Goal: Task Accomplishment & Management: Manage account settings

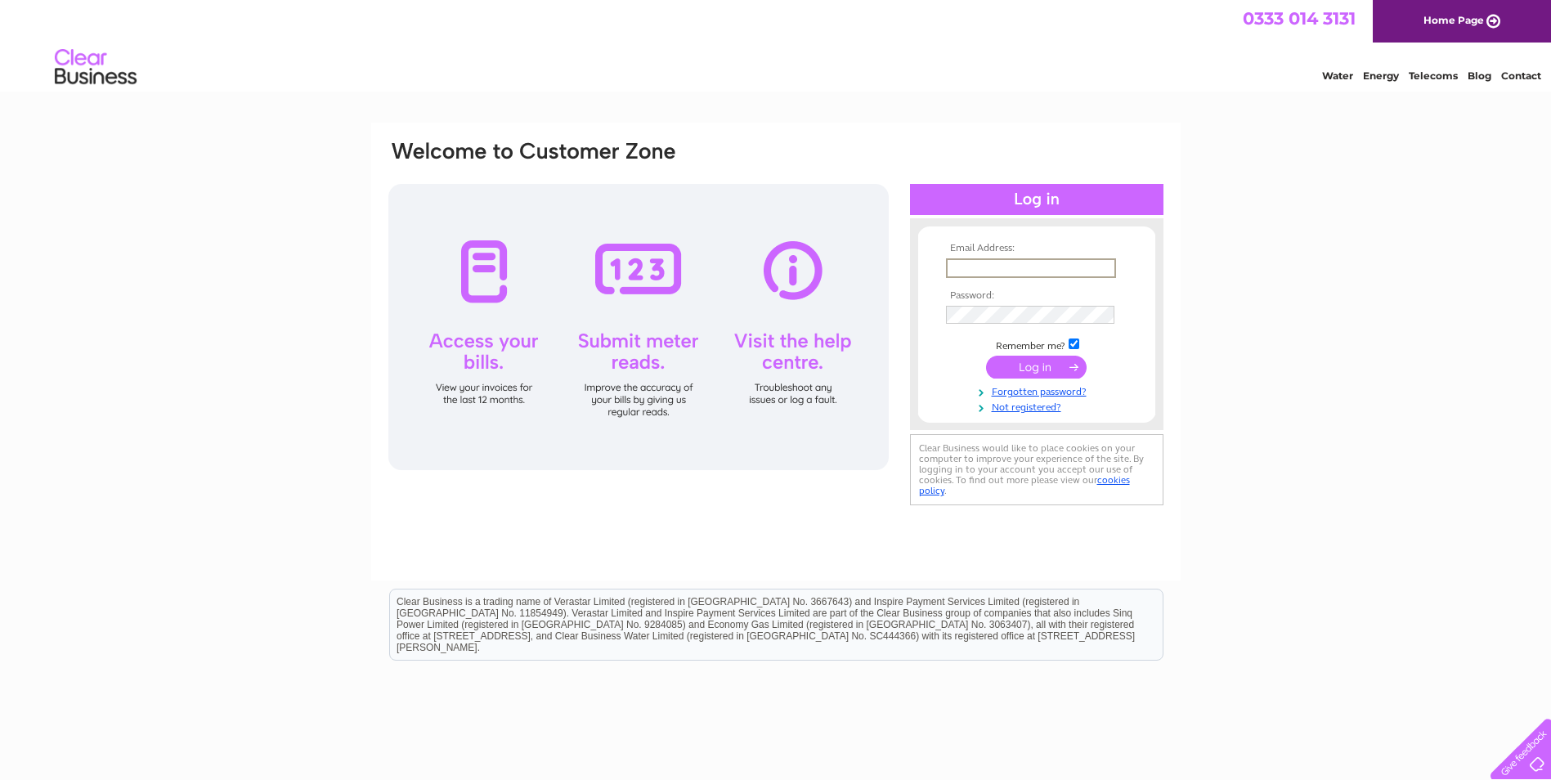
type input "locheil.finance@outwardbound.org.uk"
click at [986, 356] on input "submit" at bounding box center [1036, 367] width 101 height 23
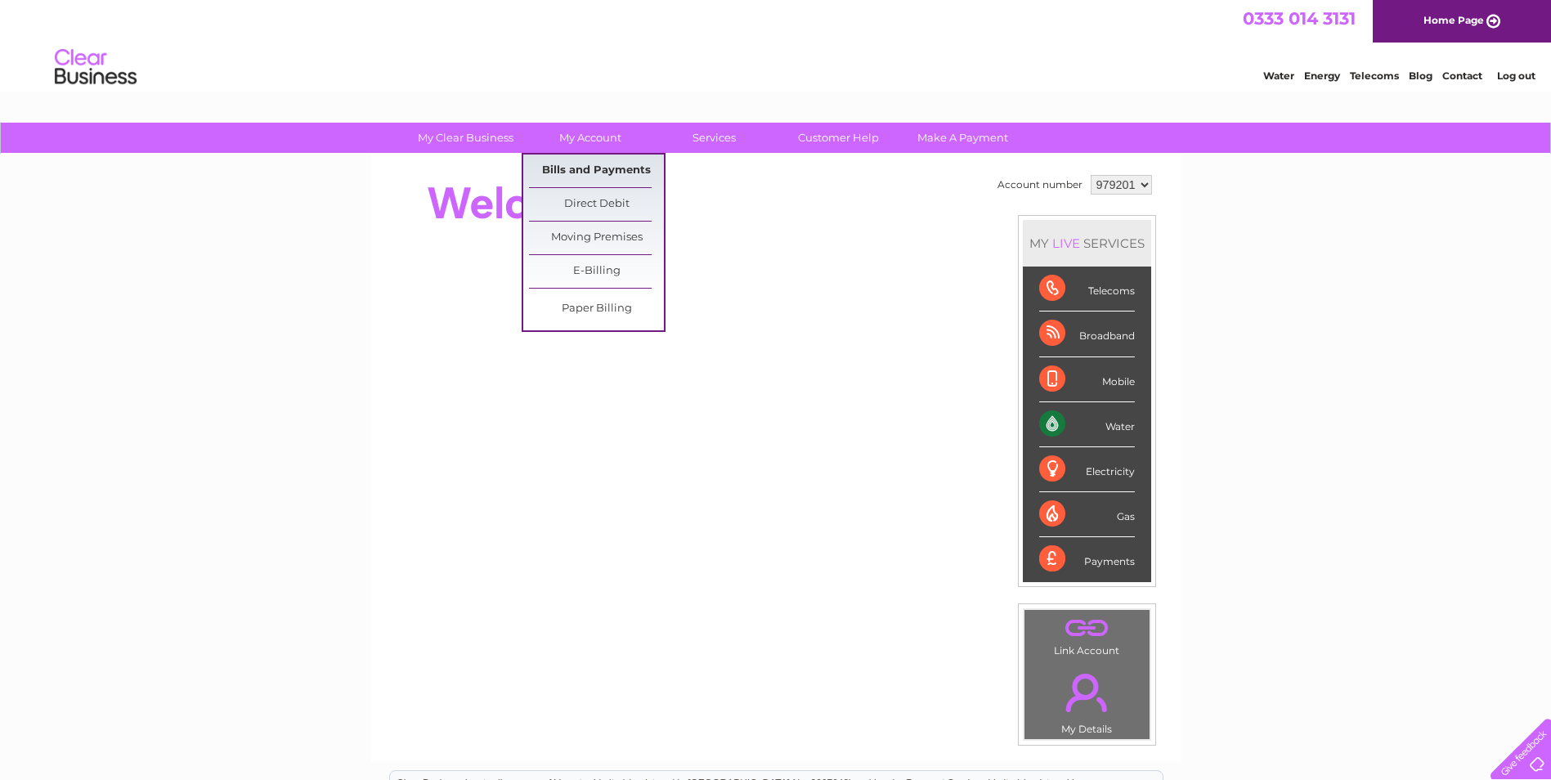
click at [584, 172] on link "Bills and Payments" at bounding box center [596, 171] width 135 height 33
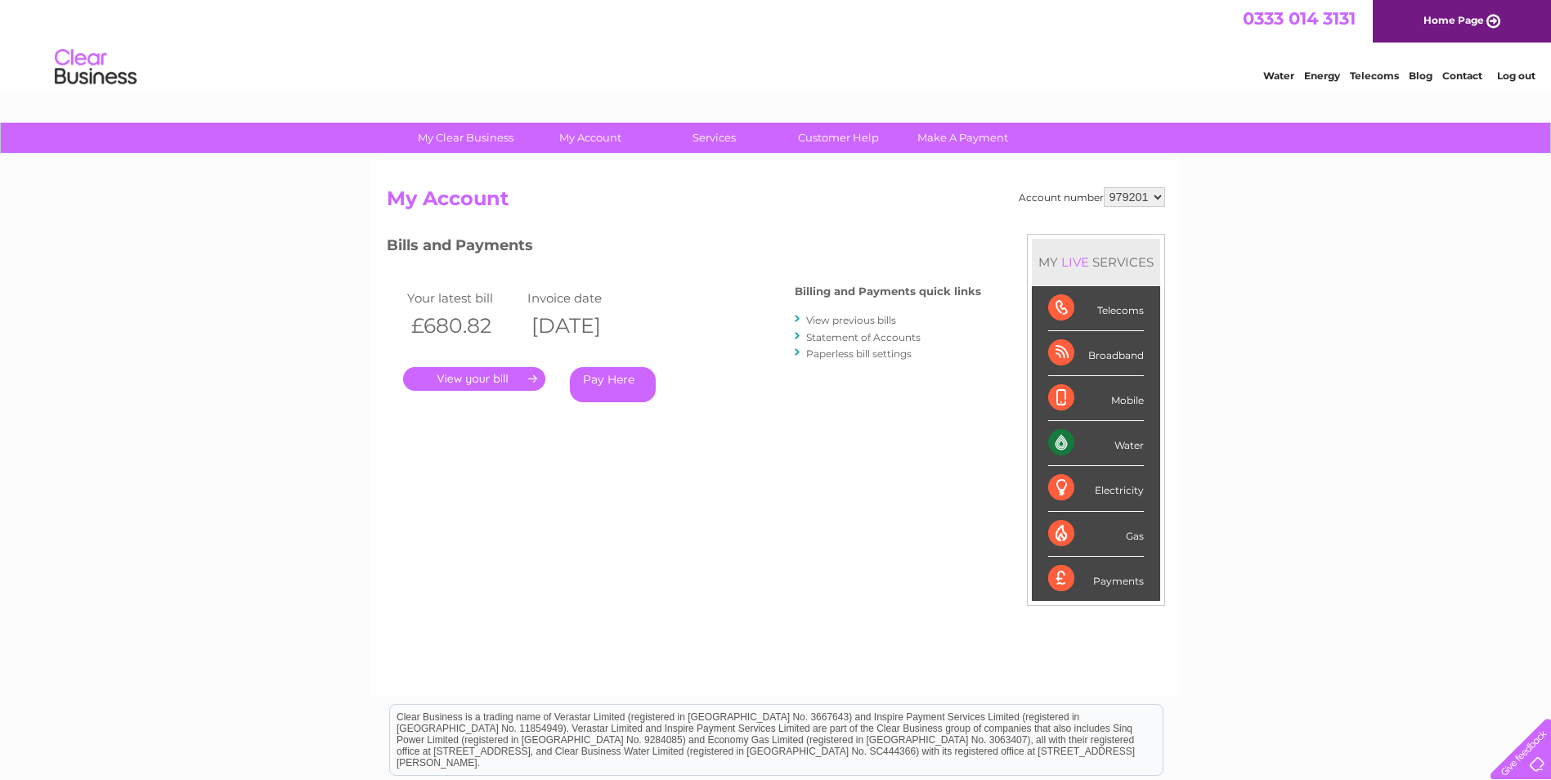
click at [500, 378] on link "." at bounding box center [474, 379] width 142 height 24
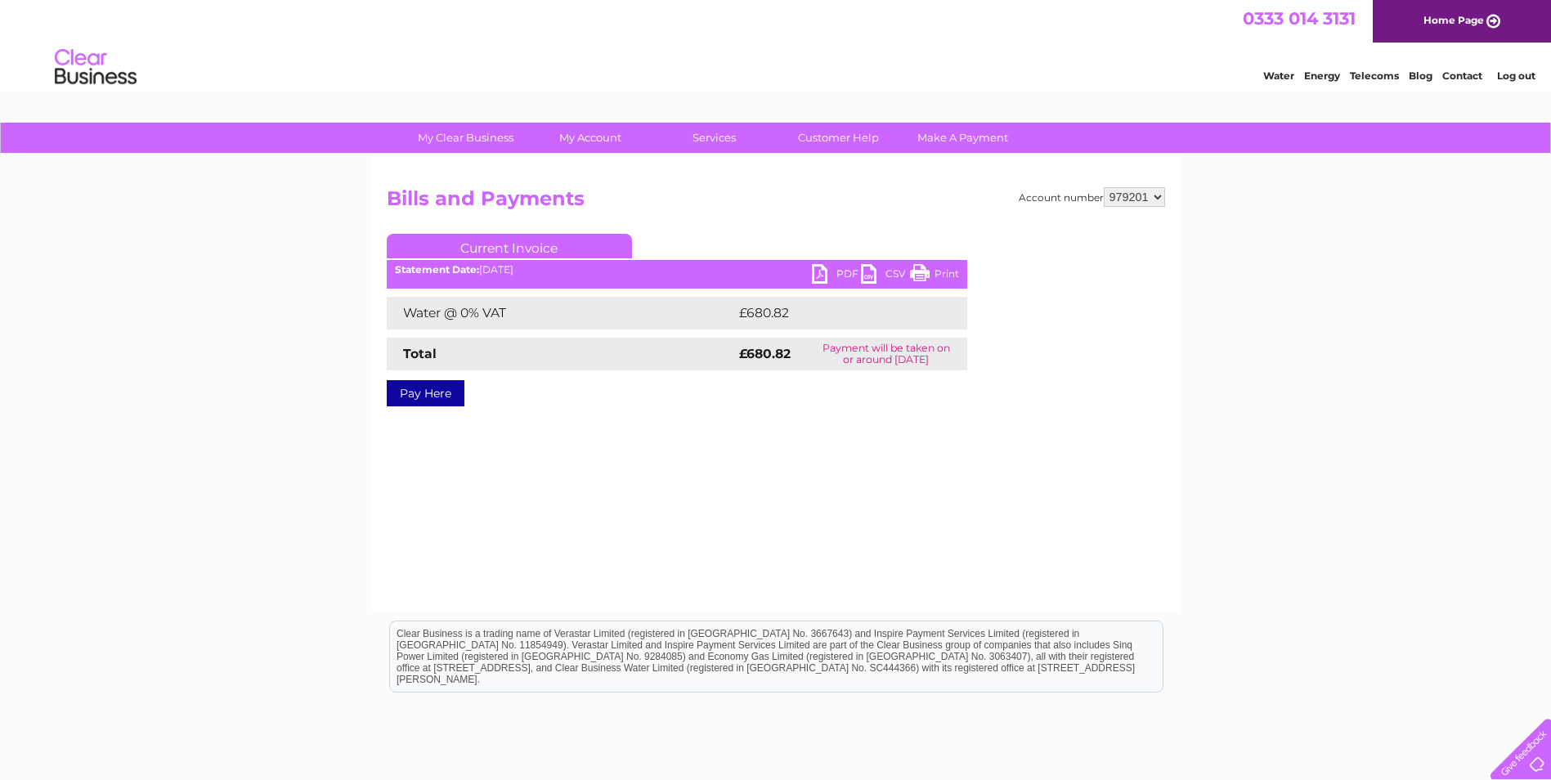
click at [828, 274] on link "PDF" at bounding box center [836, 276] width 49 height 24
